Goal: Task Accomplishment & Management: Use online tool/utility

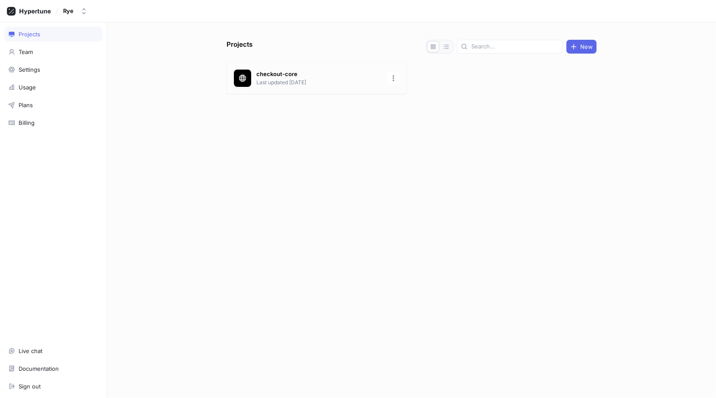
click at [284, 83] on p "Last updated [DATE]" at bounding box center [318, 83] width 125 height 8
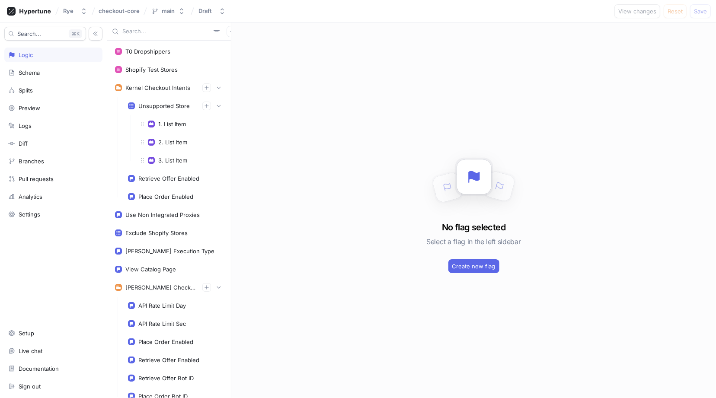
click at [162, 30] on input "text" at bounding box center [166, 31] width 88 height 9
type input "intent"
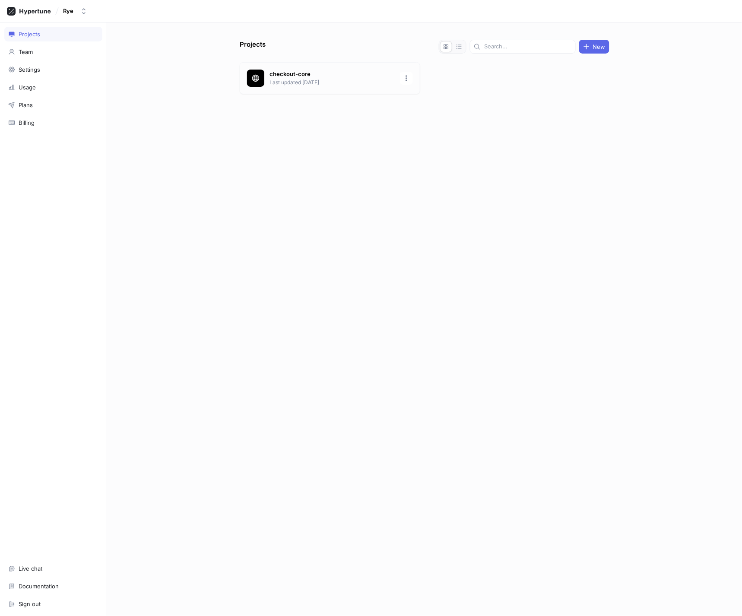
click at [299, 76] on p "checkout-core" at bounding box center [332, 74] width 125 height 9
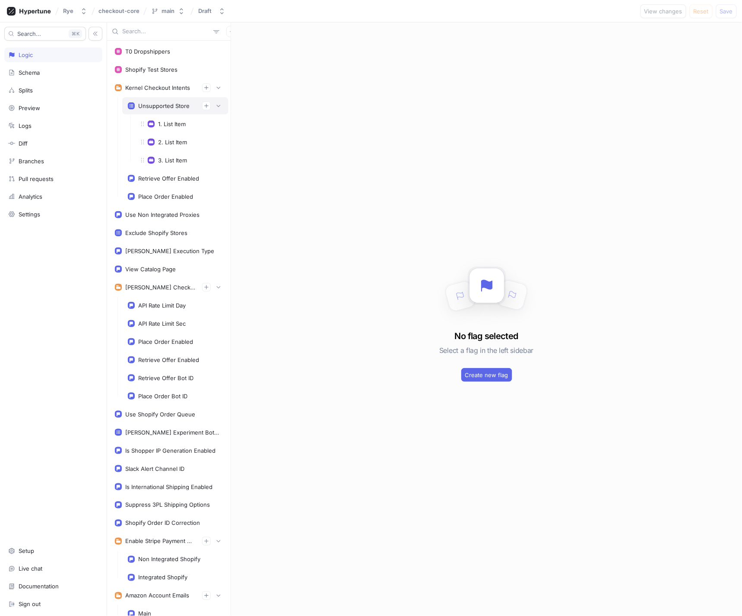
click at [166, 103] on div "Unsupported Store" at bounding box center [163, 105] width 51 height 7
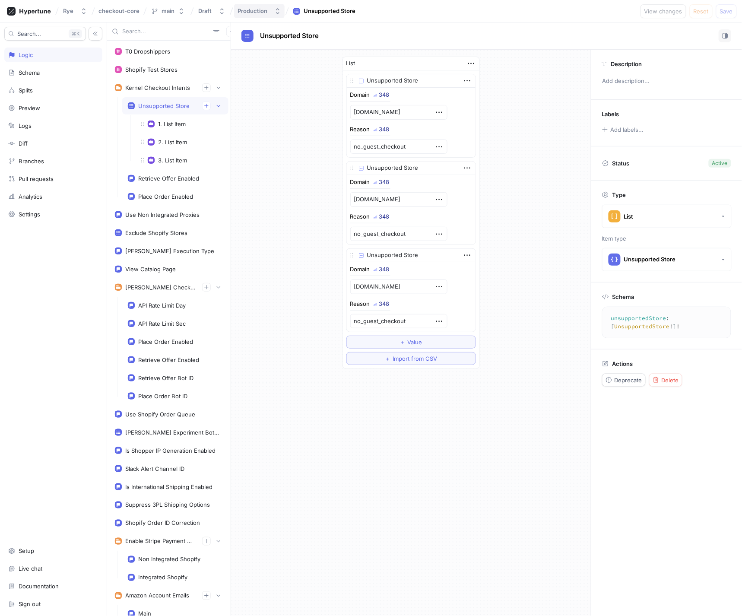
click at [258, 11] on div "Production" at bounding box center [253, 10] width 30 height 7
click at [263, 56] on div "Staging" at bounding box center [284, 59] width 90 height 7
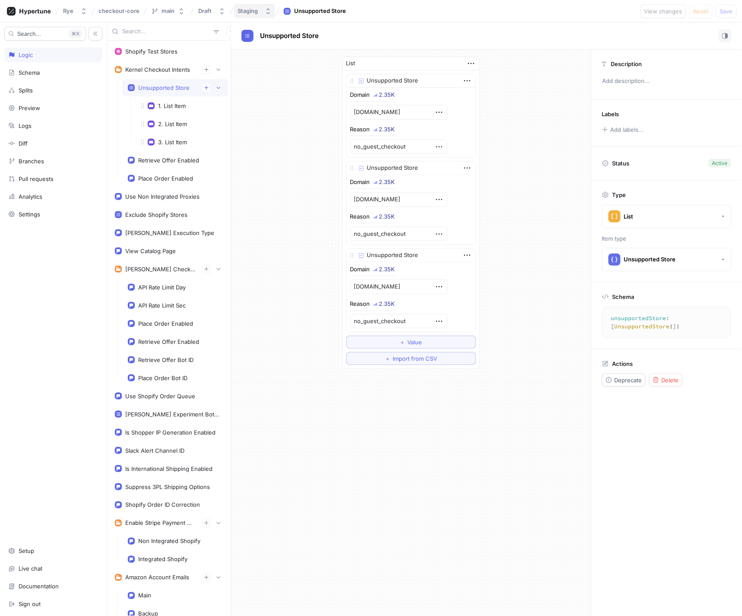
click at [240, 12] on div "Staging" at bounding box center [248, 10] width 20 height 7
click at [259, 46] on span "Production" at bounding box center [254, 44] width 30 height 7
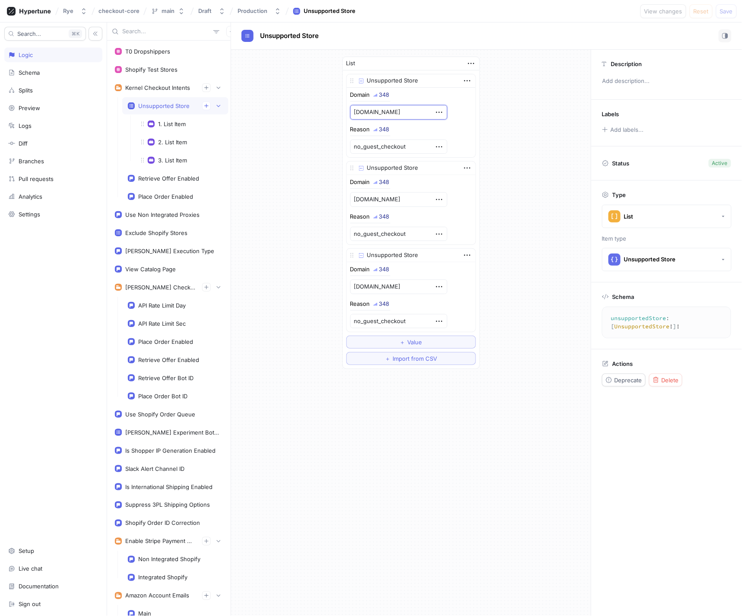
click at [389, 114] on textarea "target.com" at bounding box center [398, 112] width 97 height 15
type textarea "x"
